Goal: Navigation & Orientation: Find specific page/section

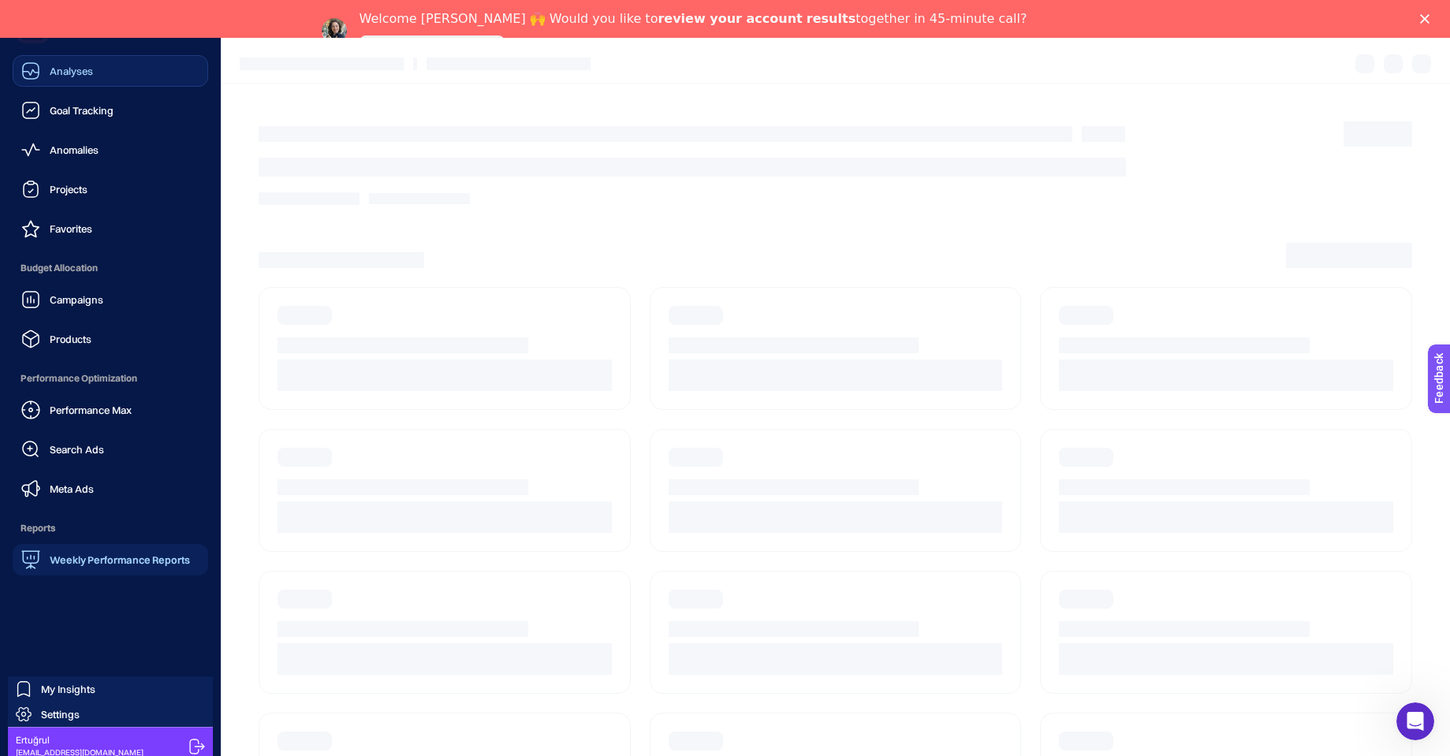
click at [32, 70] on icon at bounding box center [31, 73] width 16 height 6
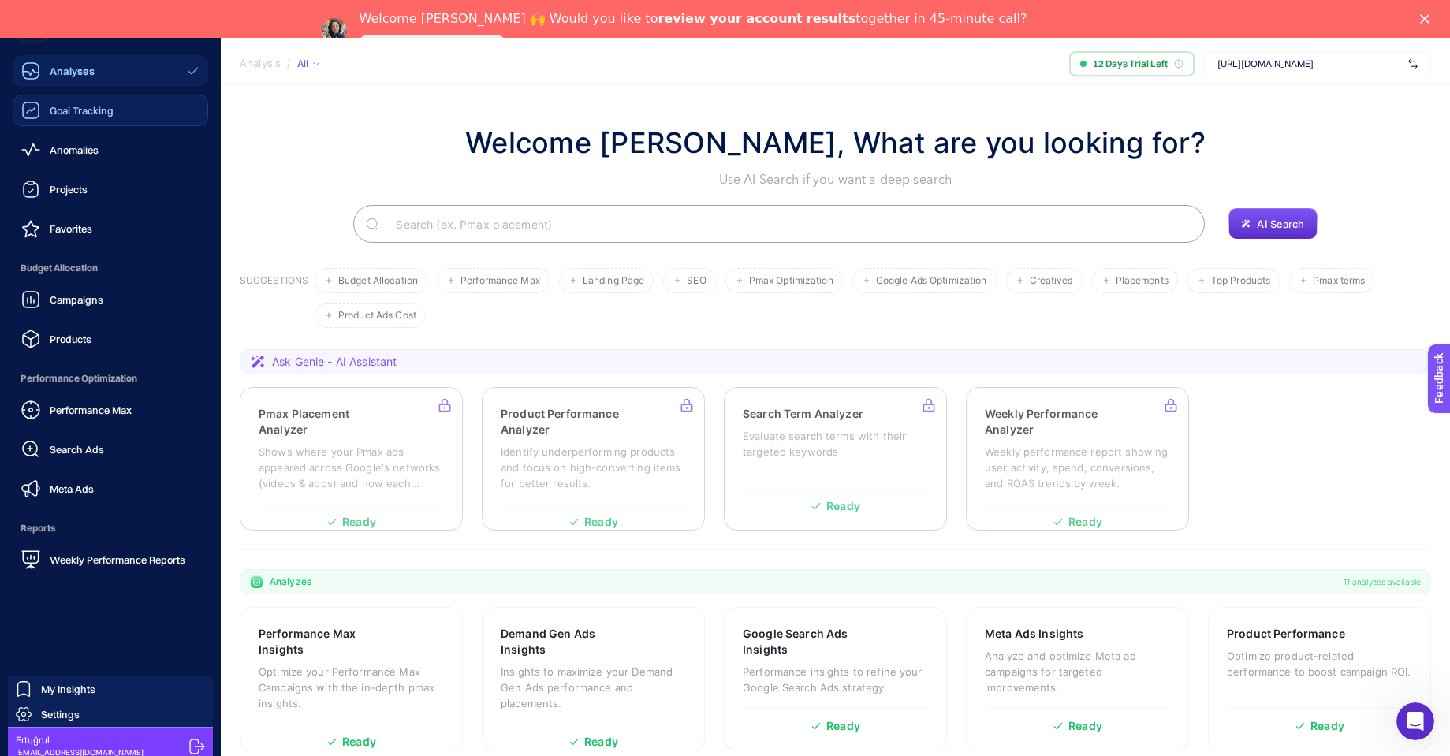
click at [76, 117] on div "Goal Tracking" at bounding box center [67, 110] width 92 height 19
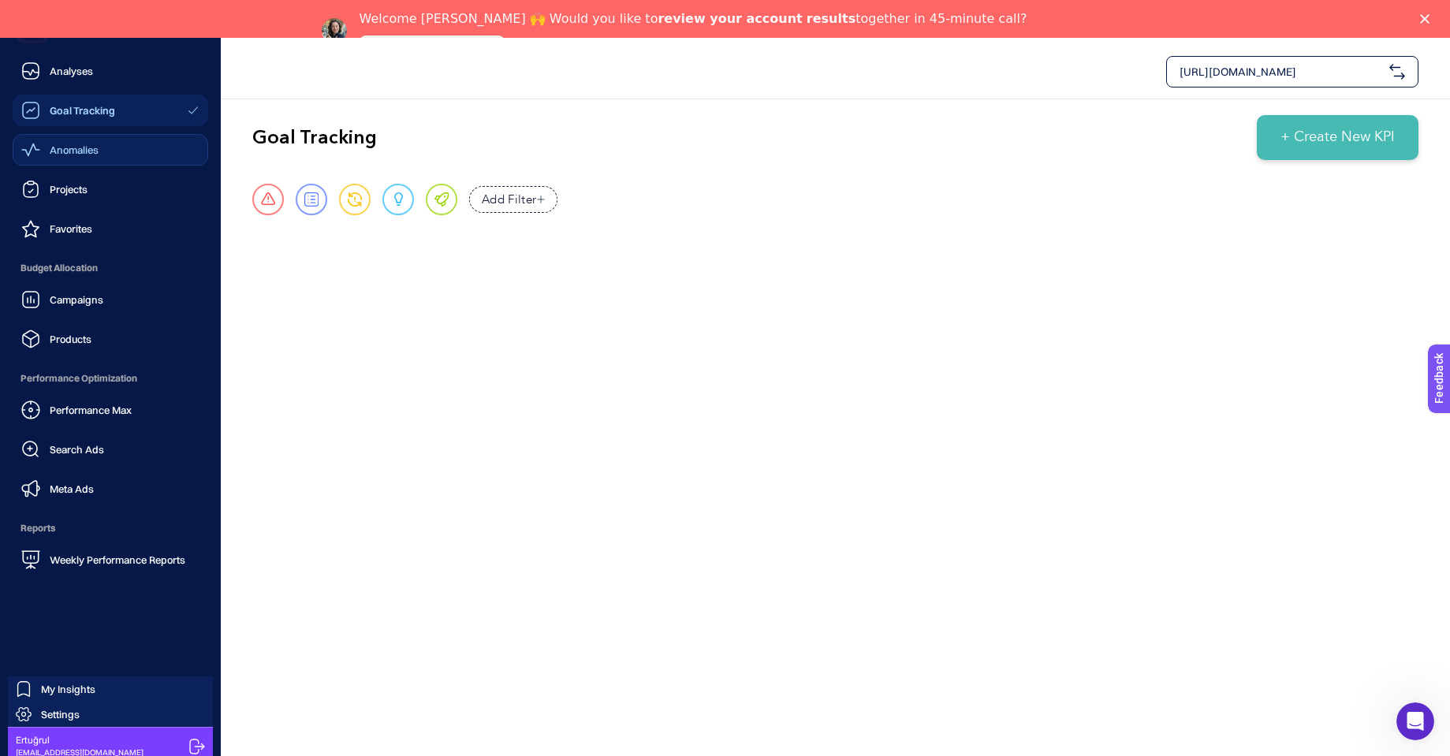
click at [58, 151] on span "Anomalies" at bounding box center [74, 149] width 49 height 13
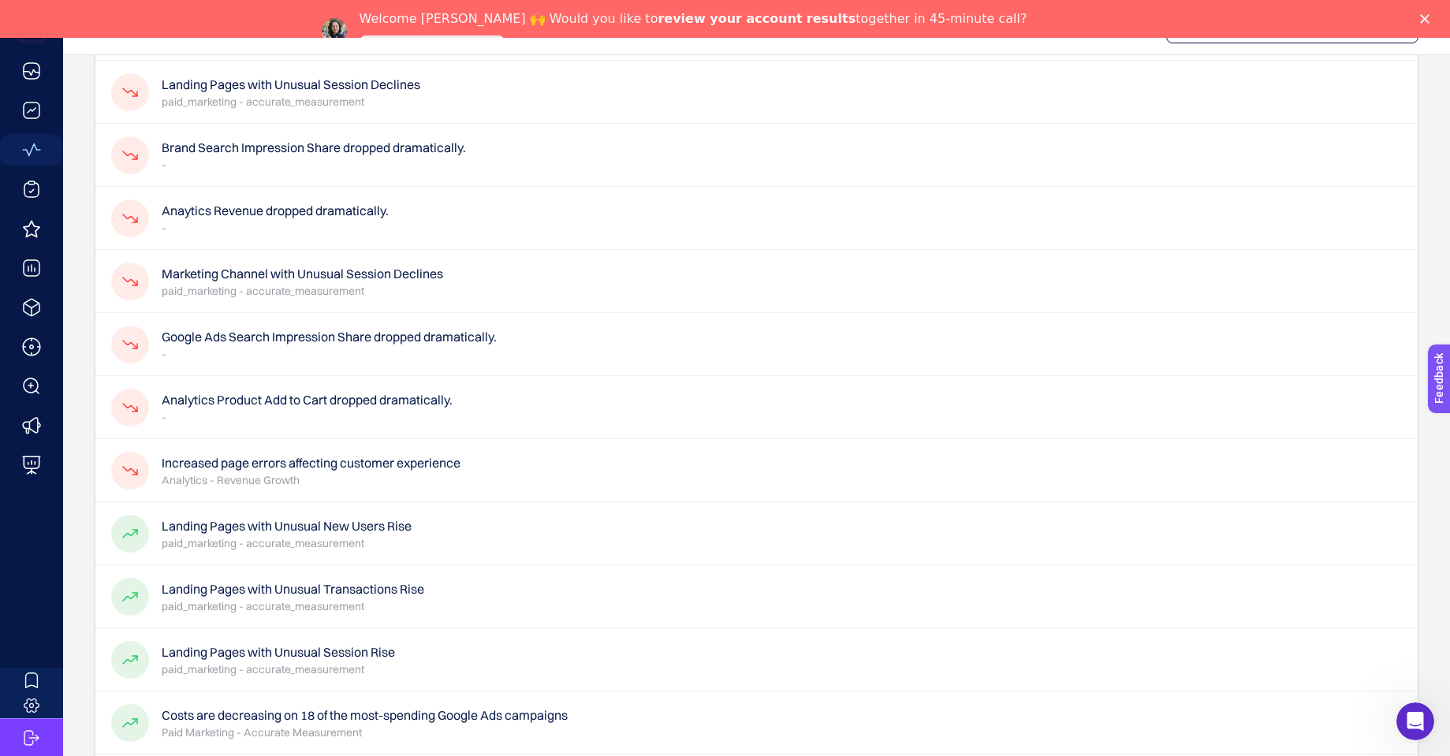
scroll to position [552, 0]
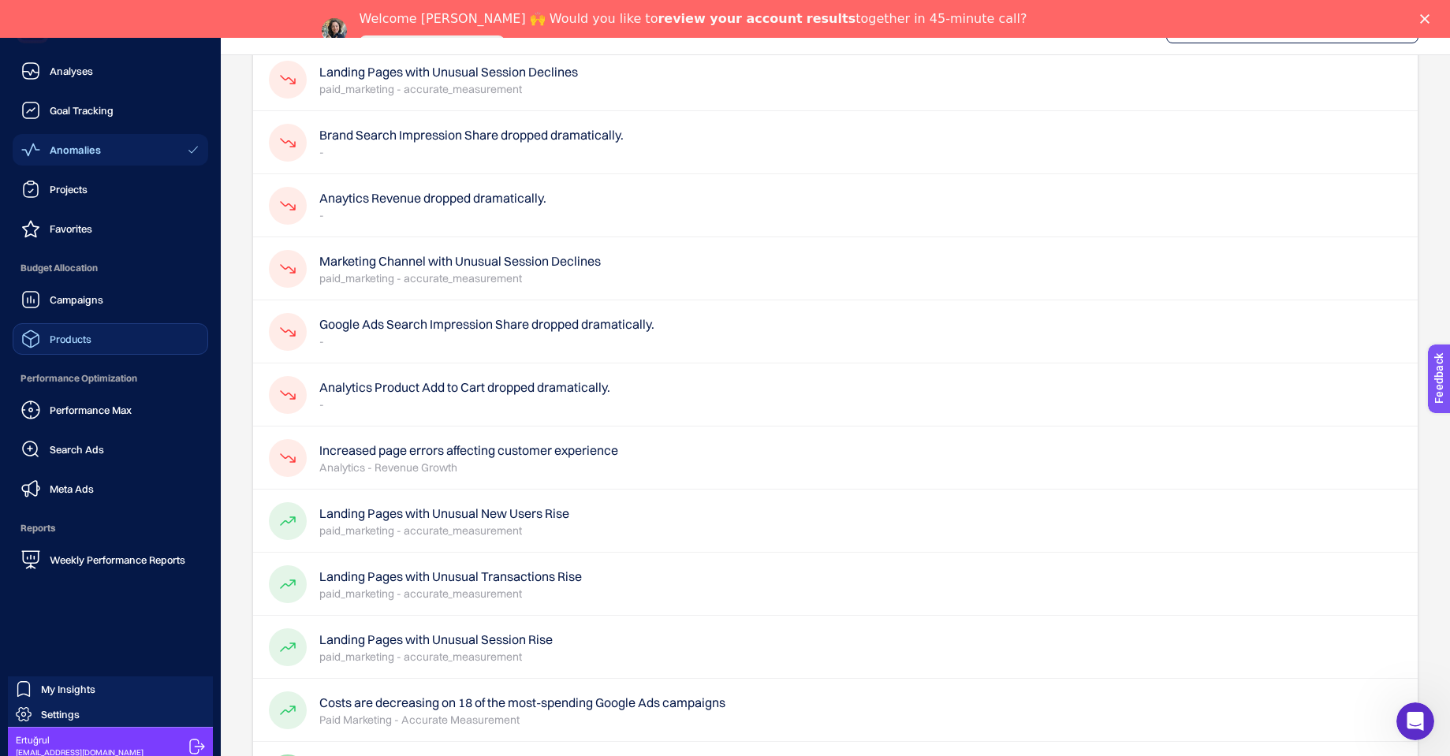
click at [65, 335] on span "Products" at bounding box center [71, 339] width 42 height 13
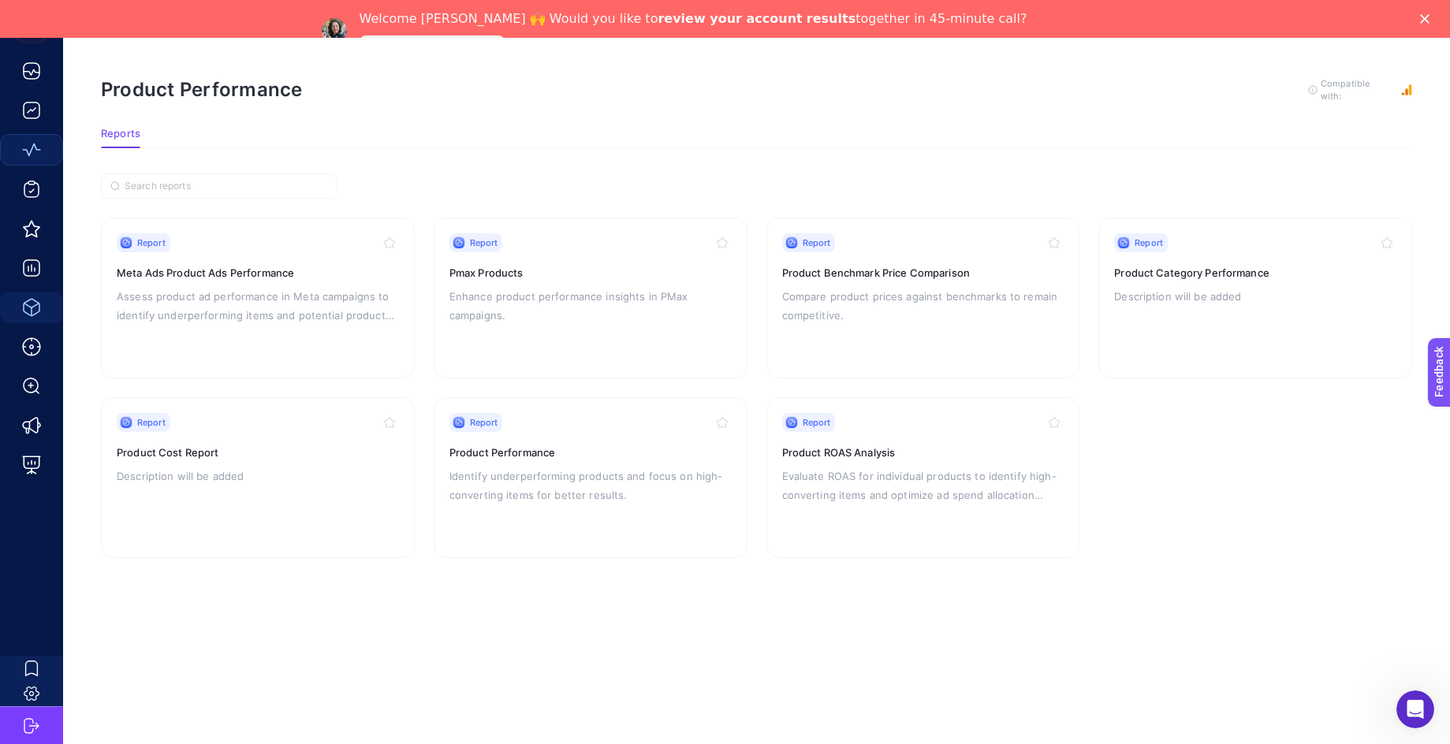
scroll to position [56, 0]
click at [914, 415] on div "Report" at bounding box center [923, 422] width 282 height 19
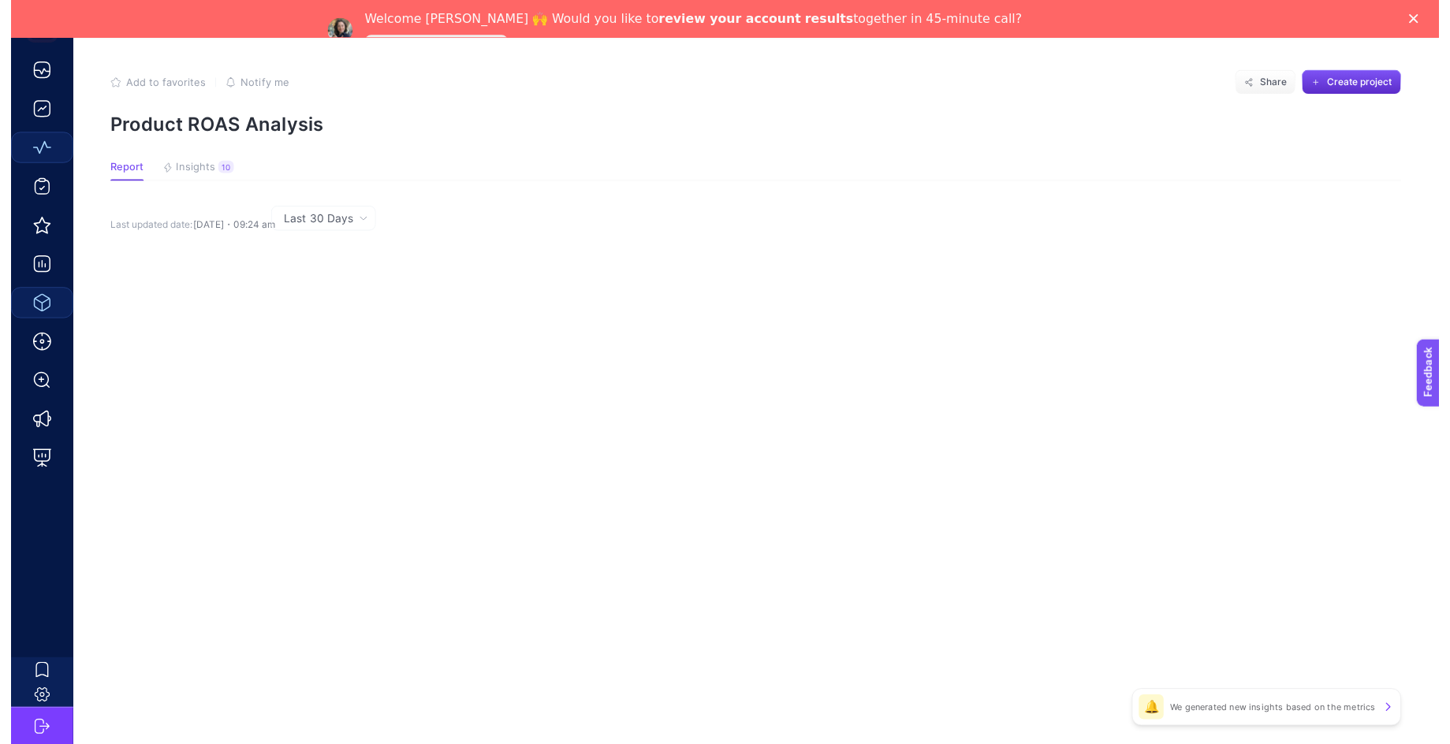
scroll to position [56, 0]
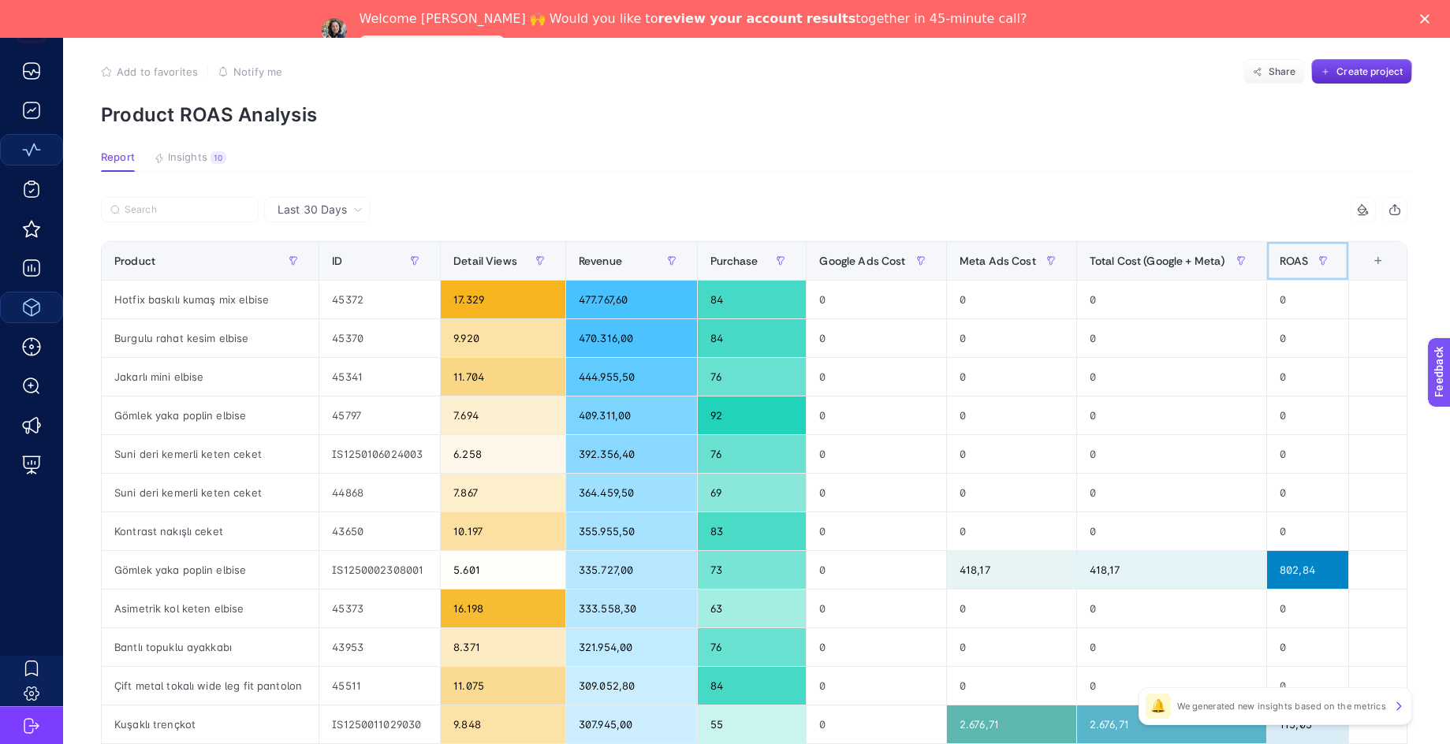
click at [1300, 267] on div "ROAS" at bounding box center [1308, 260] width 56 height 25
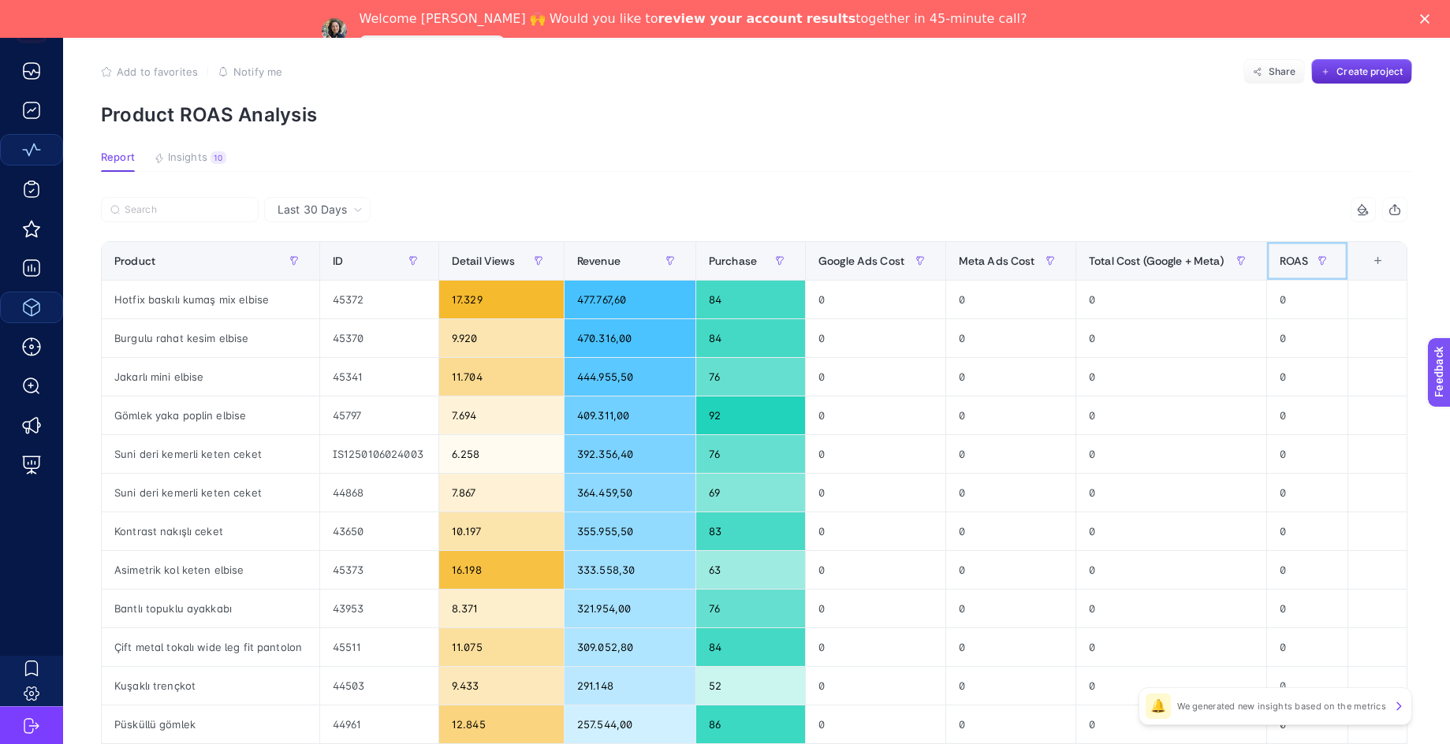
click at [1300, 267] on span "ROAS" at bounding box center [1294, 261] width 29 height 13
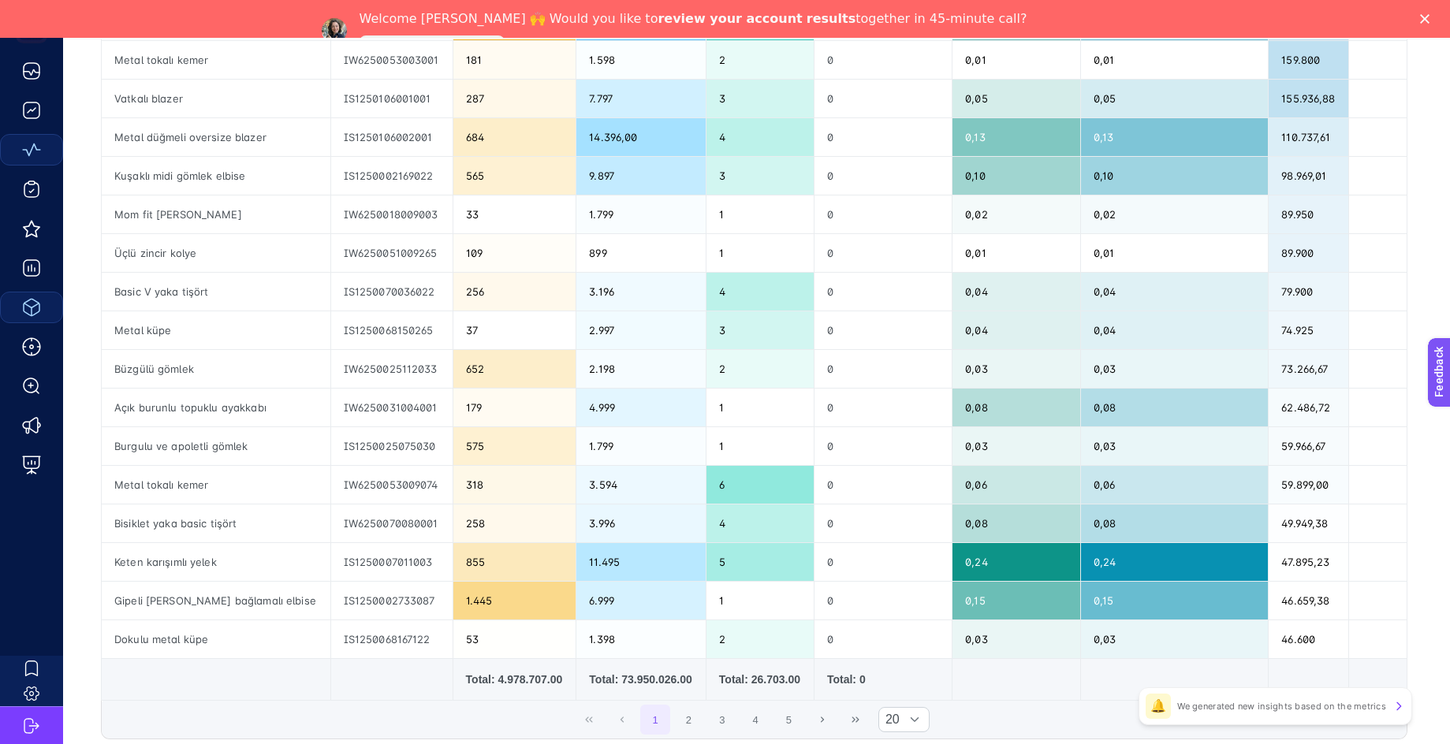
scroll to position [0, 0]
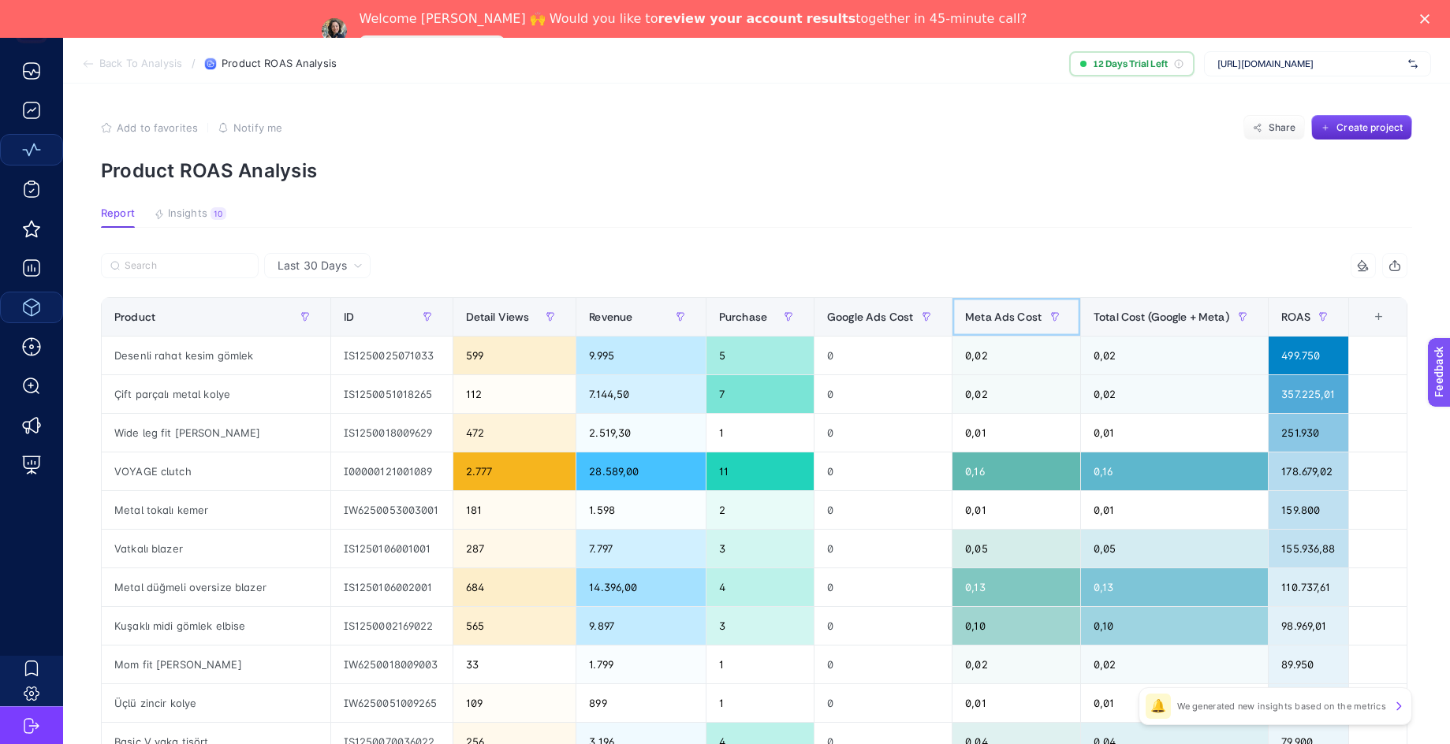
click at [1004, 318] on span "Meta Ads Cost" at bounding box center [1003, 317] width 76 height 13
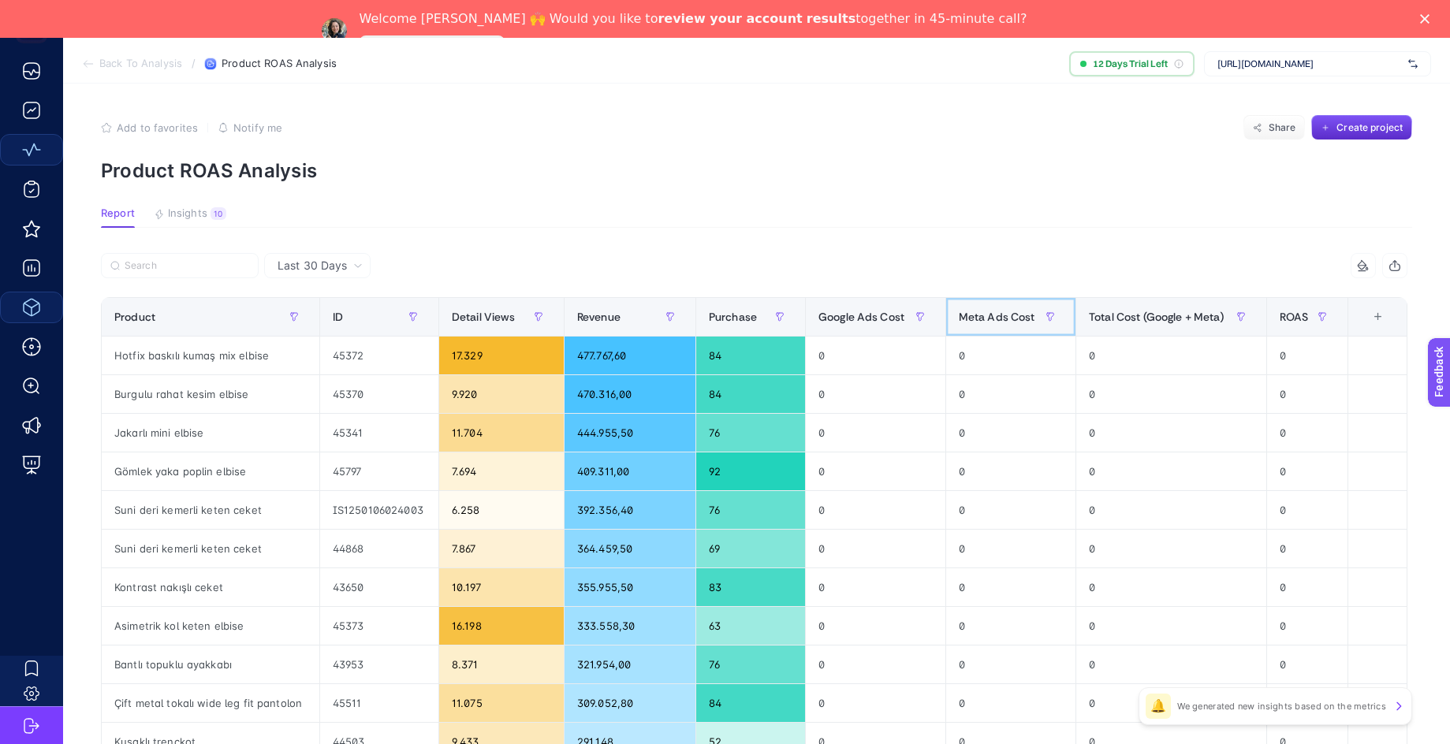
click at [973, 316] on span "Meta Ads Cost" at bounding box center [997, 317] width 76 height 13
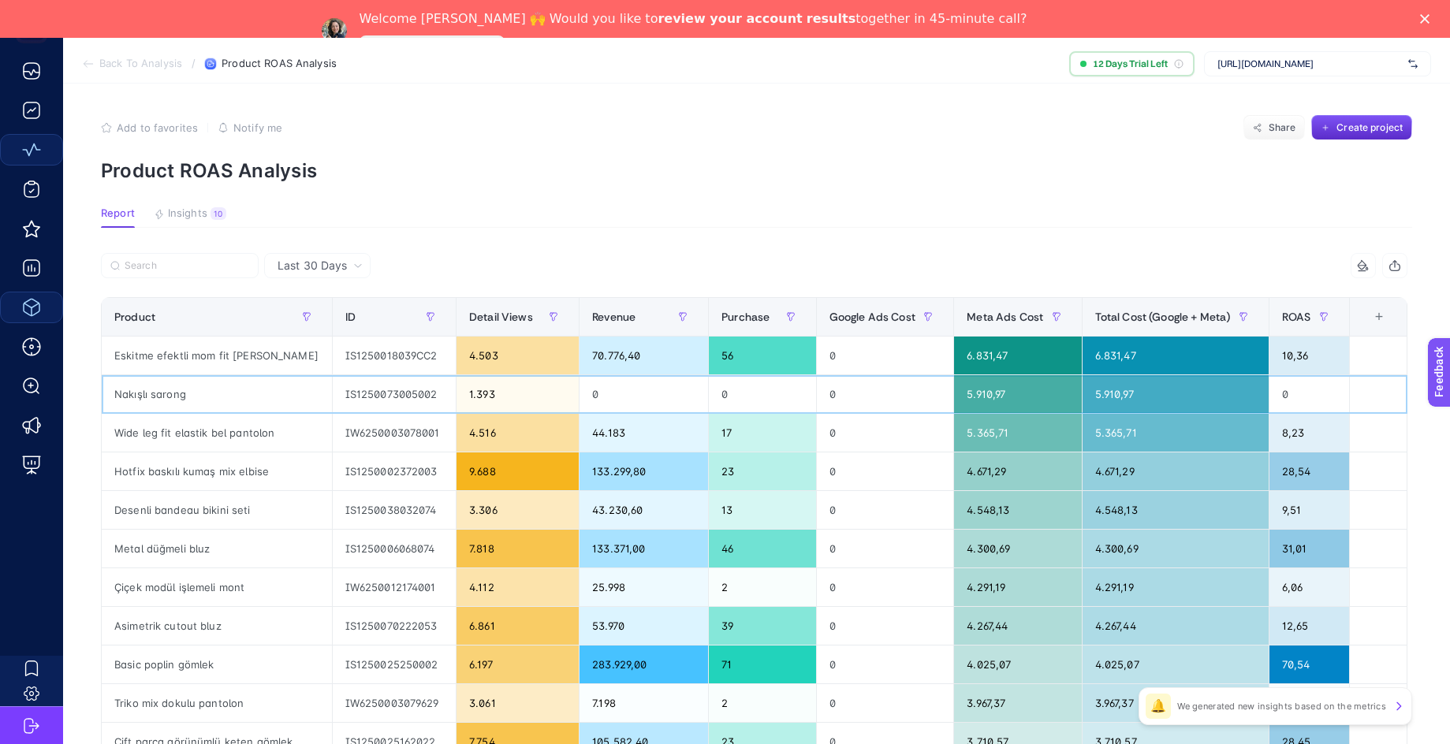
click at [386, 392] on div "IS1250073005002" at bounding box center [394, 394] width 123 height 38
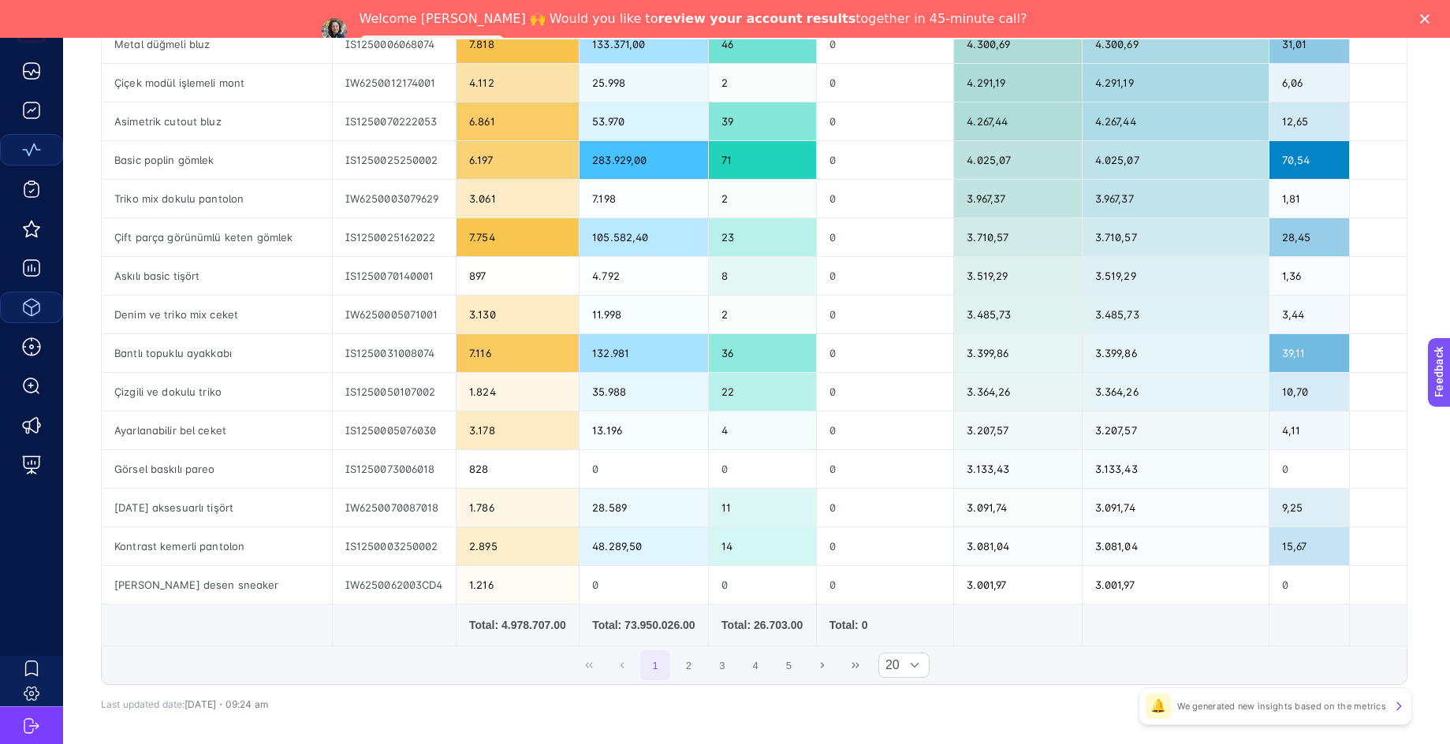
scroll to position [572, 0]
